Goal: Task Accomplishment & Management: Complete application form

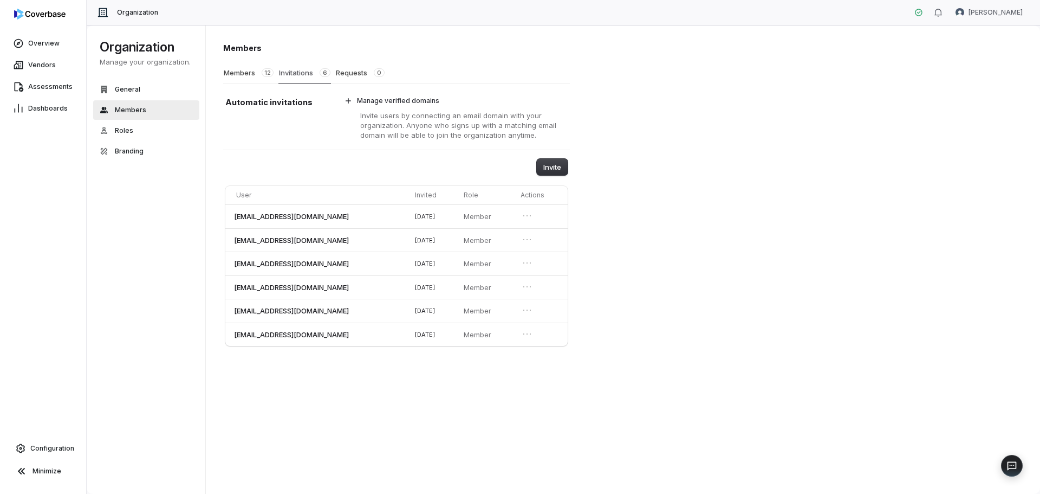
click at [297, 72] on button "Invitations 6" at bounding box center [304, 72] width 53 height 21
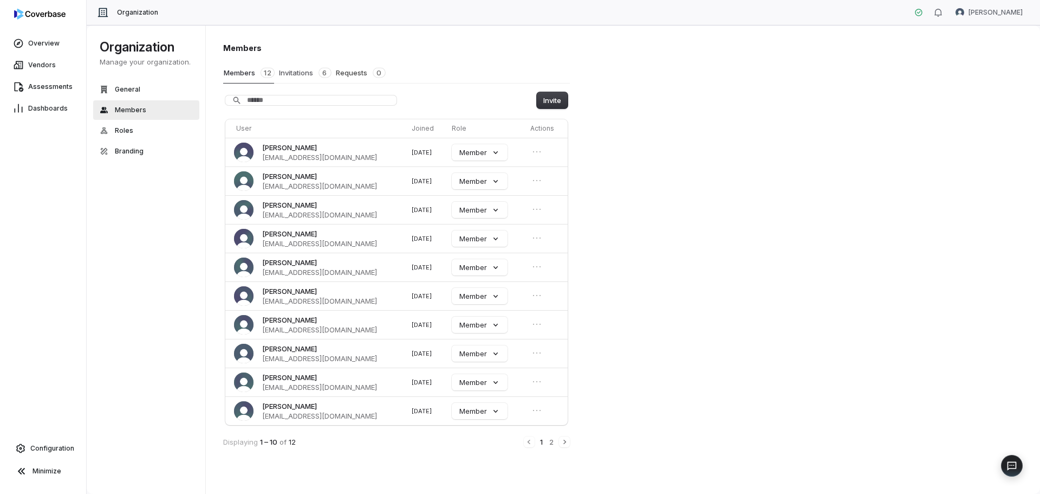
click at [302, 71] on button "Invitations 6" at bounding box center [304, 72] width 53 height 21
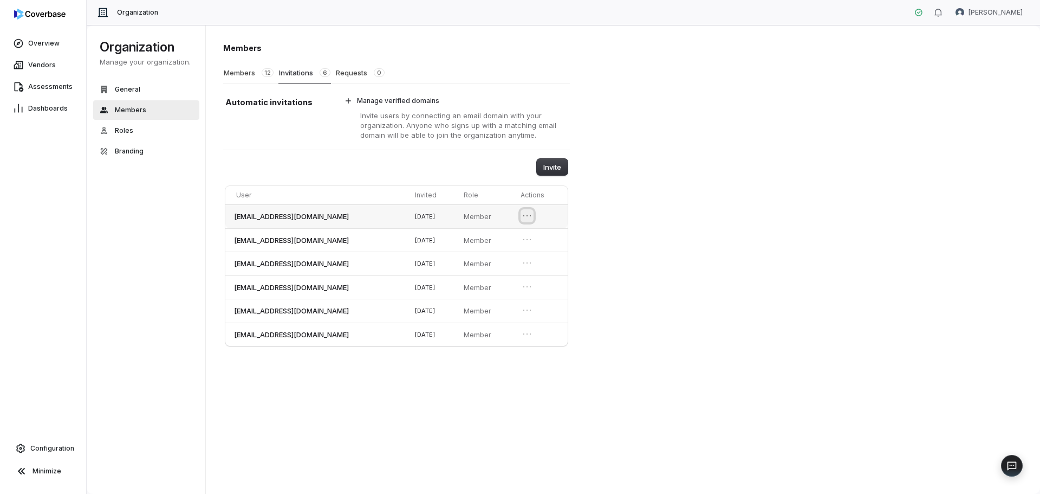
click at [530, 212] on icon "Open menu" at bounding box center [527, 215] width 11 height 11
click at [328, 211] on td "[EMAIL_ADDRESS][DOMAIN_NAME]" at bounding box center [317, 216] width 185 height 24
click at [554, 165] on button "Invite" at bounding box center [552, 167] width 31 height 16
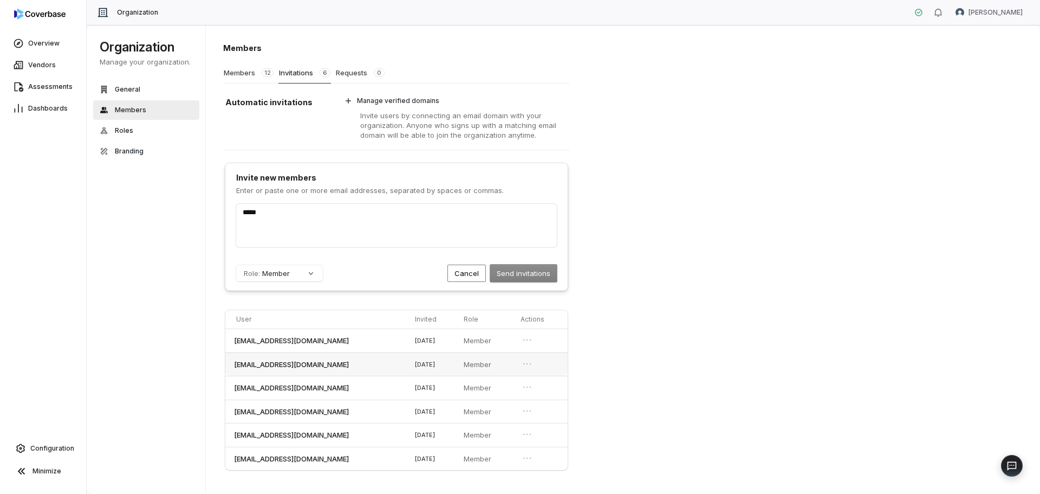
type input "*****"
drag, startPoint x: 360, startPoint y: 364, endPoint x: 234, endPoint y: 338, distance: 129.4
click at [234, 338] on tbody "[EMAIL_ADDRESS][DOMAIN_NAME] [DATE] Member [EMAIL_ADDRESS][DOMAIN_NAME] [DATE] …" at bounding box center [396, 398] width 342 height 141
copy tbody "[EMAIL_ADDRESS][DOMAIN_NAME] [DATE] Member [EMAIL_ADDRESS][DOMAIN_NAME]"
drag, startPoint x: 276, startPoint y: 213, endPoint x: 228, endPoint y: 216, distance: 48.8
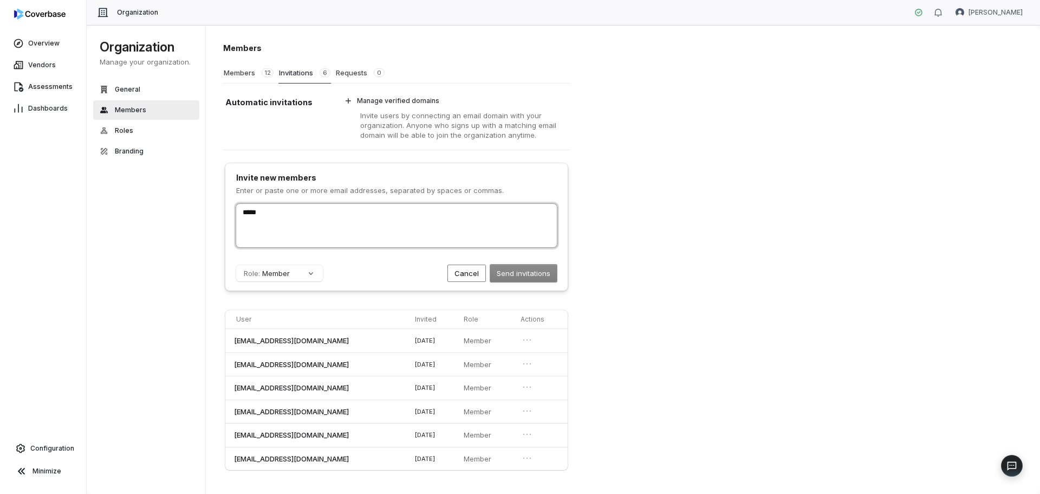
click at [228, 216] on div "Invite new members Enter or paste one or more email addresses, separated by spa…" at bounding box center [396, 226] width 342 height 127
paste input "text"
drag, startPoint x: 353, startPoint y: 411, endPoint x: 230, endPoint y: 413, distance: 122.5
click at [230, 413] on td "[EMAIL_ADDRESS][DOMAIN_NAME]" at bounding box center [317, 411] width 185 height 24
copy span "[EMAIL_ADDRESS][DOMAIN_NAME]"
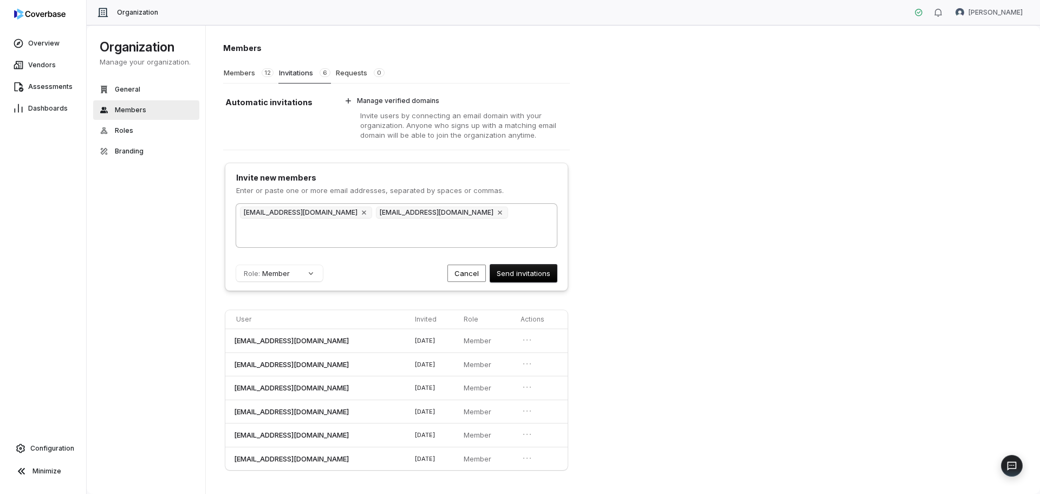
click at [510, 211] on div "[EMAIL_ADDRESS][DOMAIN_NAME] [EMAIL_ADDRESS][DOMAIN_NAME]" at bounding box center [396, 225] width 321 height 43
drag, startPoint x: 524, startPoint y: 271, endPoint x: 405, endPoint y: 373, distance: 157.2
click at [407, 370] on div "Invite new members Enter or paste one or more email addresses, separated by spa…" at bounding box center [396, 315] width 347 height 313
drag, startPoint x: 363, startPoint y: 436, endPoint x: 226, endPoint y: 435, distance: 137.1
click at [226, 435] on td "[EMAIL_ADDRESS][DOMAIN_NAME]" at bounding box center [317, 435] width 185 height 24
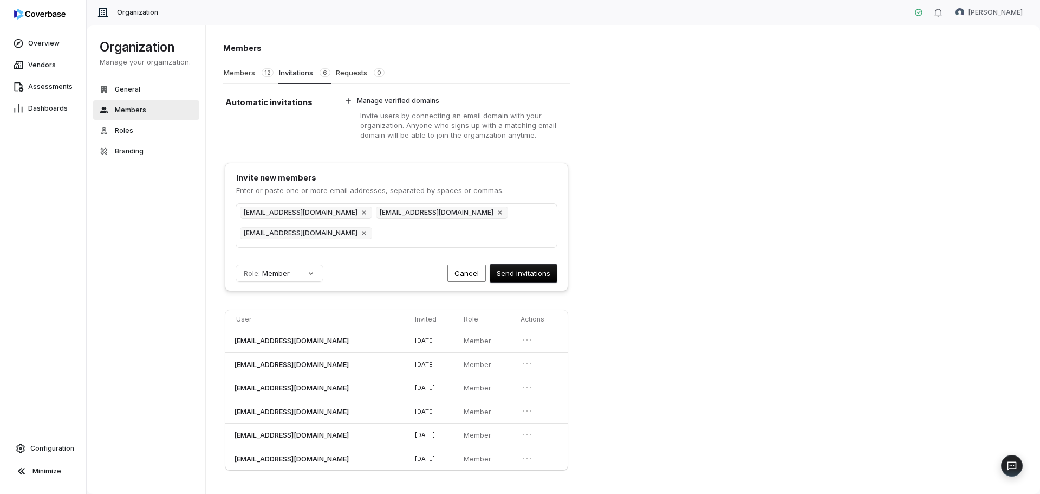
copy span "[EMAIL_ADDRESS][DOMAIN_NAME]"
click at [522, 216] on div "[EMAIL_ADDRESS][DOMAIN_NAME] [EMAIL_ADDRESS][DOMAIN_NAME] [EMAIL_ADDRESS][DOMAI…" at bounding box center [396, 225] width 321 height 43
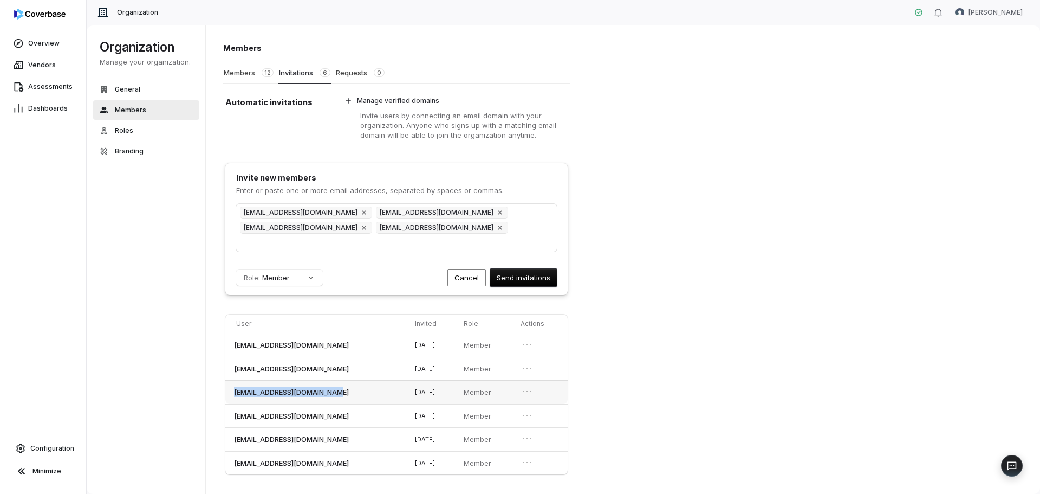
drag, startPoint x: 344, startPoint y: 393, endPoint x: 226, endPoint y: 393, distance: 118.1
click at [226, 393] on td "[EMAIL_ADDRESS][DOMAIN_NAME]" at bounding box center [317, 392] width 185 height 24
copy span "[EMAIL_ADDRESS][DOMAIN_NAME]"
click at [519, 226] on div "[EMAIL_ADDRESS][DOMAIN_NAME] [EMAIL_ADDRESS][DOMAIN_NAME] [EMAIL_ADDRESS][DOMAI…" at bounding box center [396, 228] width 321 height 48
click at [516, 277] on button "Send invitations" at bounding box center [523, 277] width 67 height 17
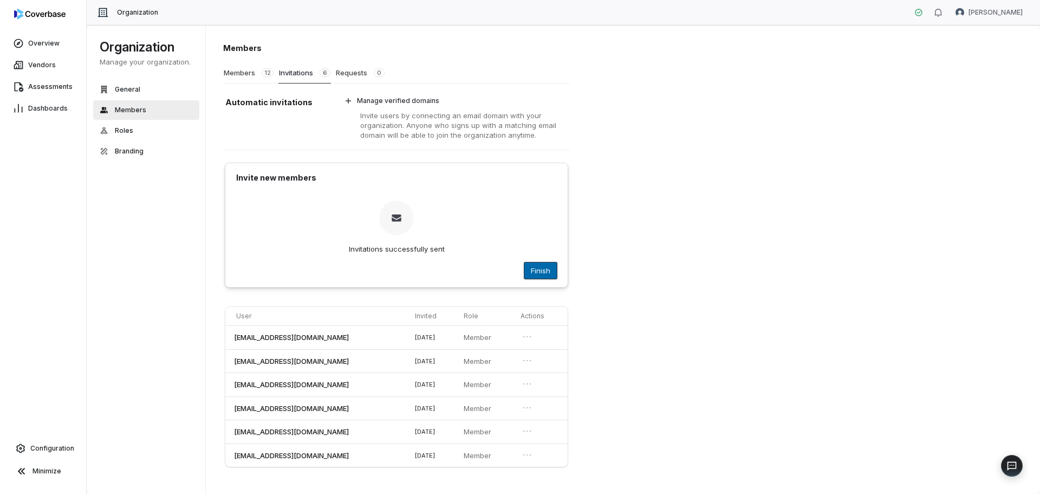
click at [534, 273] on button "Finish" at bounding box center [540, 270] width 33 height 16
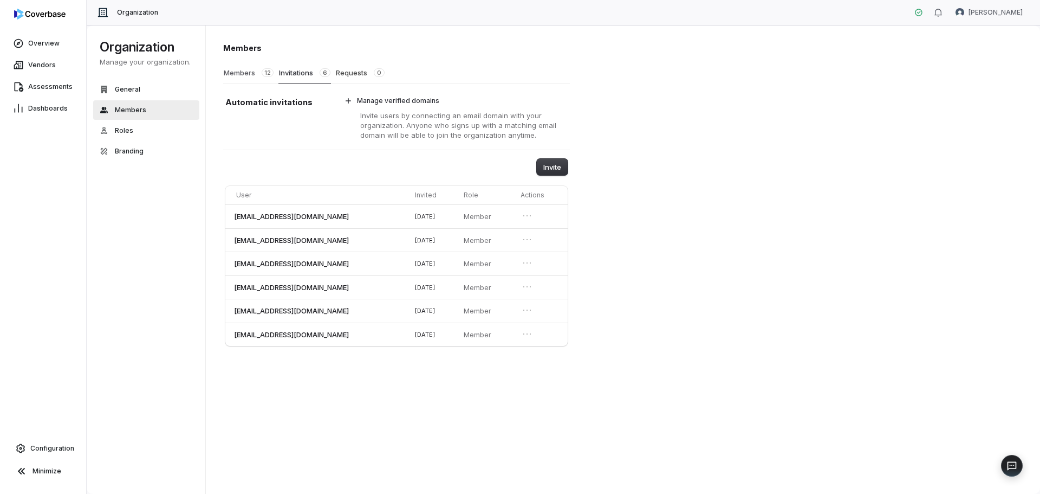
click at [254, 75] on button "Members 12" at bounding box center [248, 72] width 51 height 21
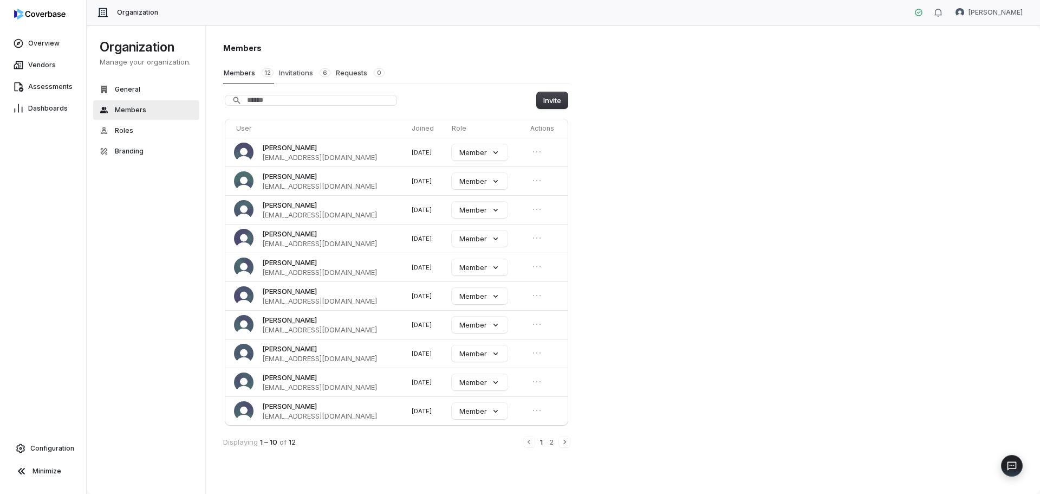
click at [305, 72] on button "Invitations 6" at bounding box center [304, 72] width 53 height 21
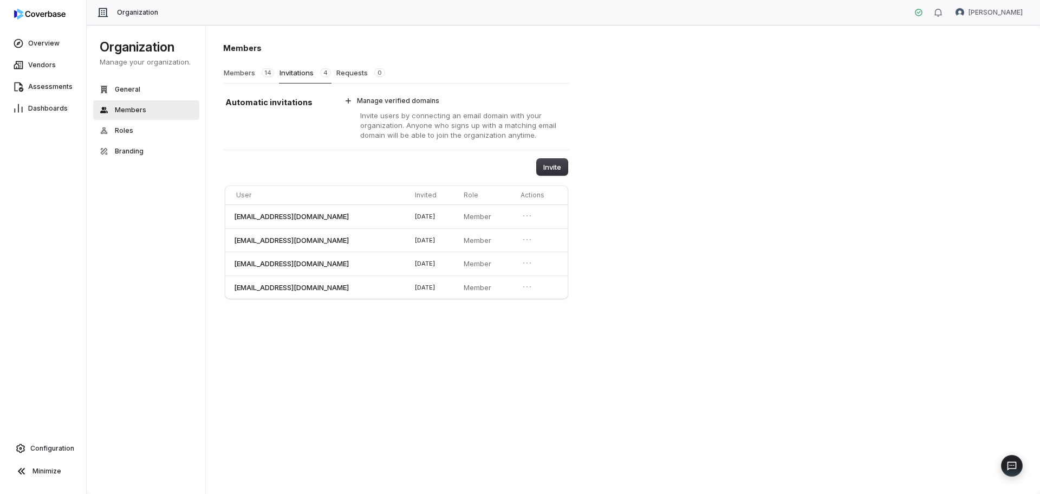
click at [254, 70] on button "Members 14" at bounding box center [248, 72] width 51 height 21
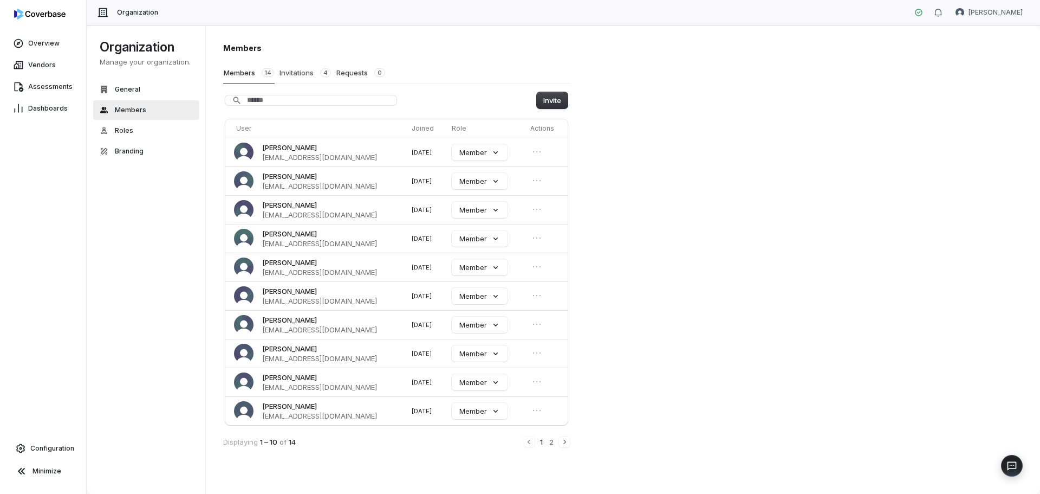
click at [303, 69] on button "Invitations 4" at bounding box center [305, 72] width 53 height 21
